Goal: Contribute content

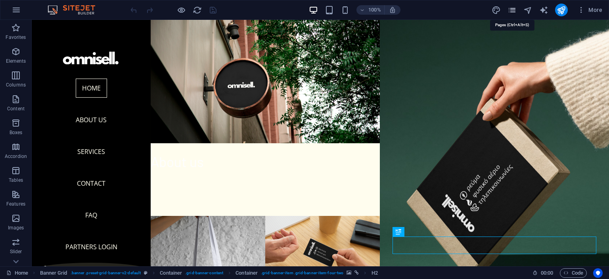
click at [510, 10] on icon "pages" at bounding box center [511, 10] width 9 height 9
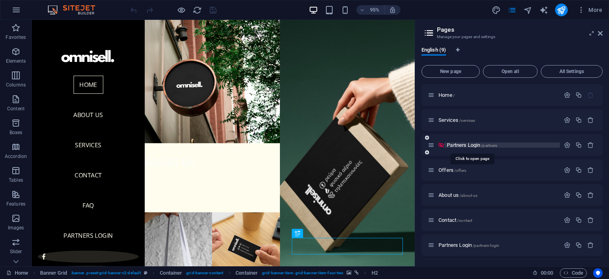
click at [459, 145] on span "Partners Login /partners" at bounding box center [472, 145] width 50 height 6
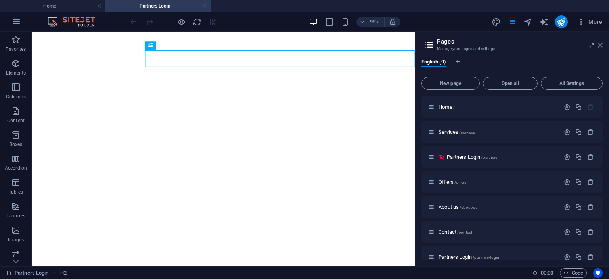
click at [602, 45] on icon at bounding box center [600, 45] width 5 height 6
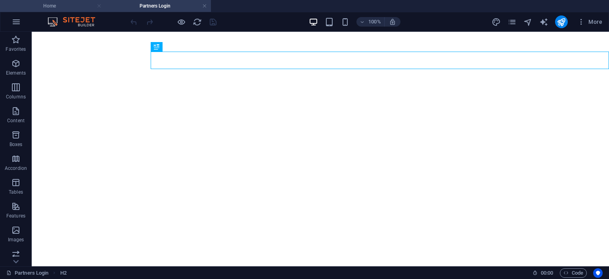
click at [97, 5] on link at bounding box center [99, 6] width 5 height 8
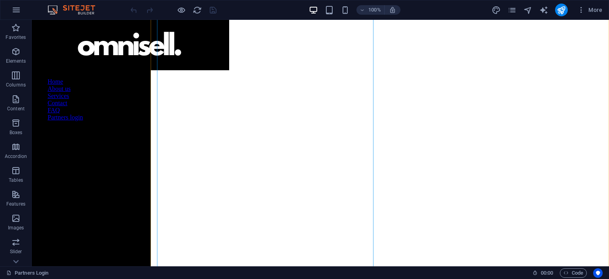
scroll to position [753, 0]
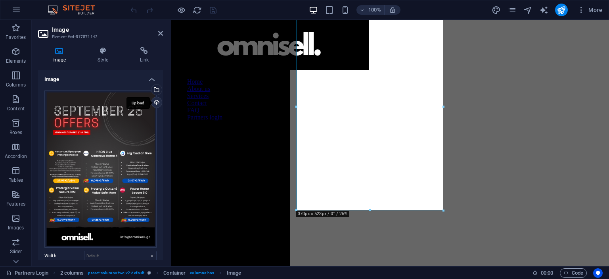
click at [157, 103] on div "Upload" at bounding box center [156, 103] width 12 height 12
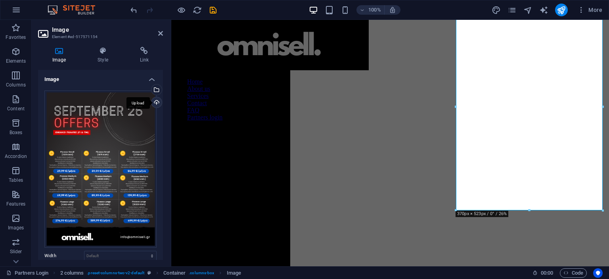
click at [155, 101] on div "Upload" at bounding box center [156, 103] width 12 height 12
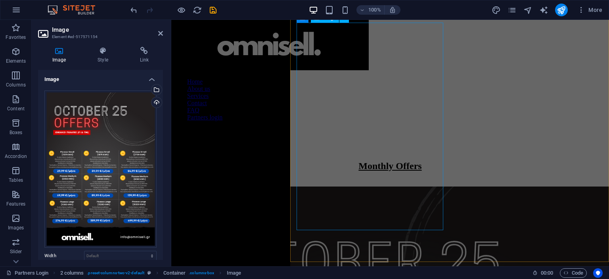
scroll to position [1004, 0]
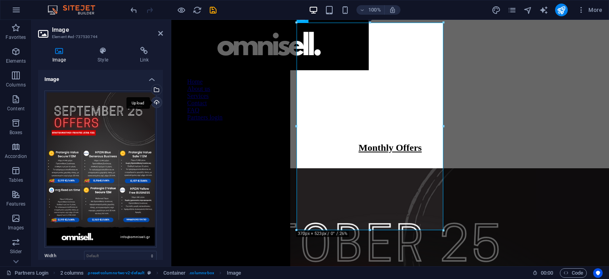
click at [156, 101] on div "Upload" at bounding box center [156, 103] width 12 height 12
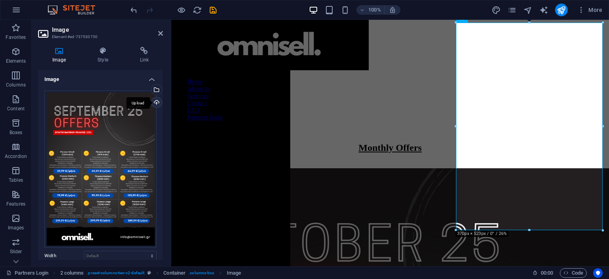
click at [157, 103] on div "Upload" at bounding box center [156, 103] width 12 height 12
click at [213, 9] on icon "save" at bounding box center [212, 10] width 9 height 9
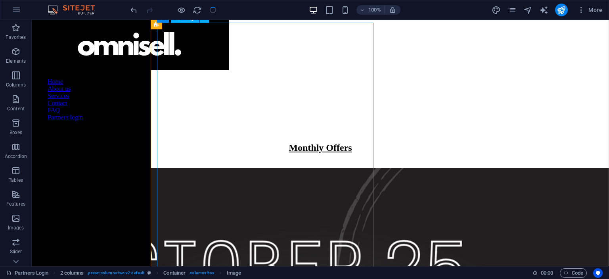
scroll to position [1103, 0]
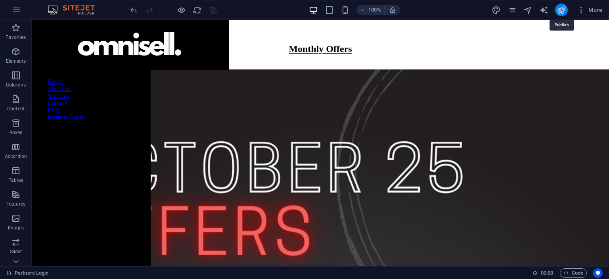
click at [562, 10] on icon "publish" at bounding box center [560, 10] width 9 height 9
